Goal: Information Seeking & Learning: Compare options

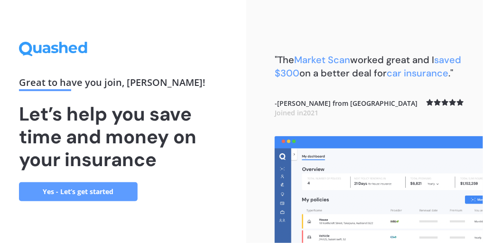
click at [66, 194] on link "Yes - Let’s get started" at bounding box center [78, 191] width 119 height 19
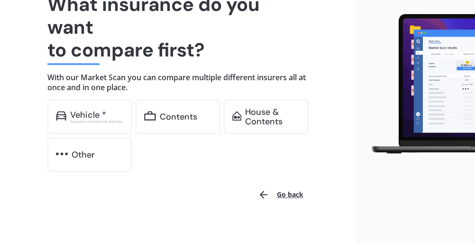
scroll to position [96, 0]
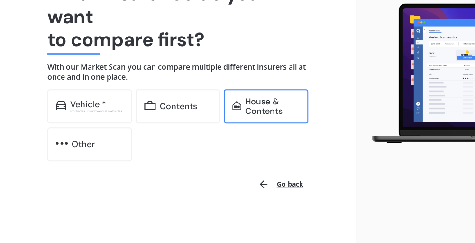
click at [256, 102] on div "House & Contents" at bounding box center [272, 106] width 55 height 19
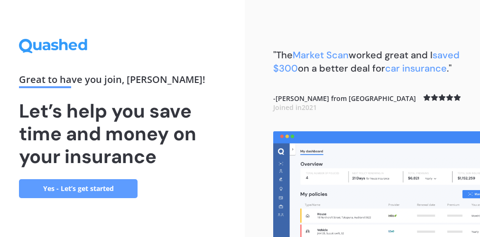
click at [74, 194] on link "Yes - Let’s get started" at bounding box center [78, 188] width 119 height 19
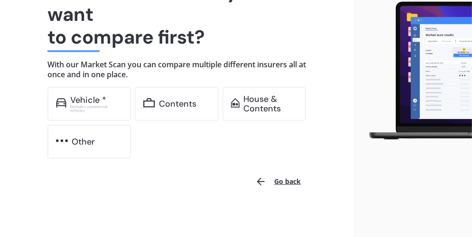
scroll to position [102, 0]
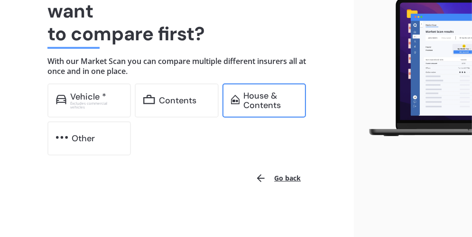
click at [265, 101] on div "House & Contents" at bounding box center [270, 100] width 54 height 19
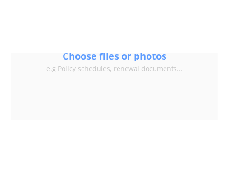
scroll to position [133, 0]
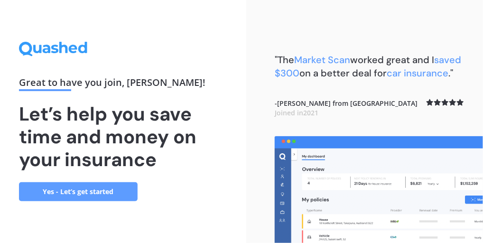
click at [70, 194] on link "Yes - Let’s get started" at bounding box center [78, 191] width 119 height 19
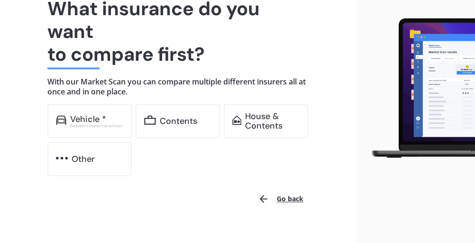
scroll to position [88, 0]
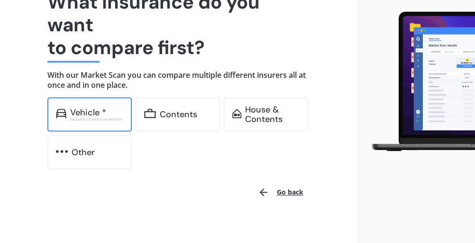
click at [79, 120] on div "Excludes commercial vehicles" at bounding box center [96, 119] width 53 height 4
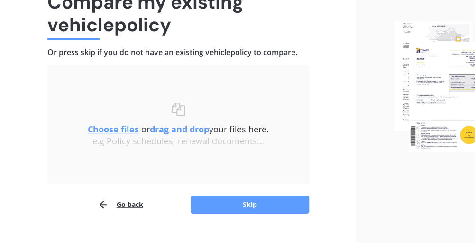
drag, startPoint x: 168, startPoint y: 131, endPoint x: 392, endPoint y: 175, distance: 228.1
click at [392, 175] on div at bounding box center [416, 87] width 119 height 350
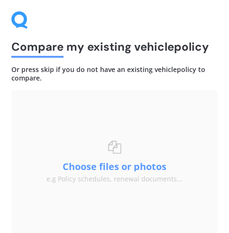
click at [108, 161] on div "Choose files or drag and drop your files here. Choose files or photos e.g Polic…" at bounding box center [114, 162] width 136 height 43
drag, startPoint x: 130, startPoint y: 99, endPoint x: 44, endPoint y: 93, distance: 87.0
click at [44, 93] on div "Uploading Choose files or drag and drop your files here. Choose files or photos…" at bounding box center [114, 162] width 206 height 144
